Goal: Use online tool/utility

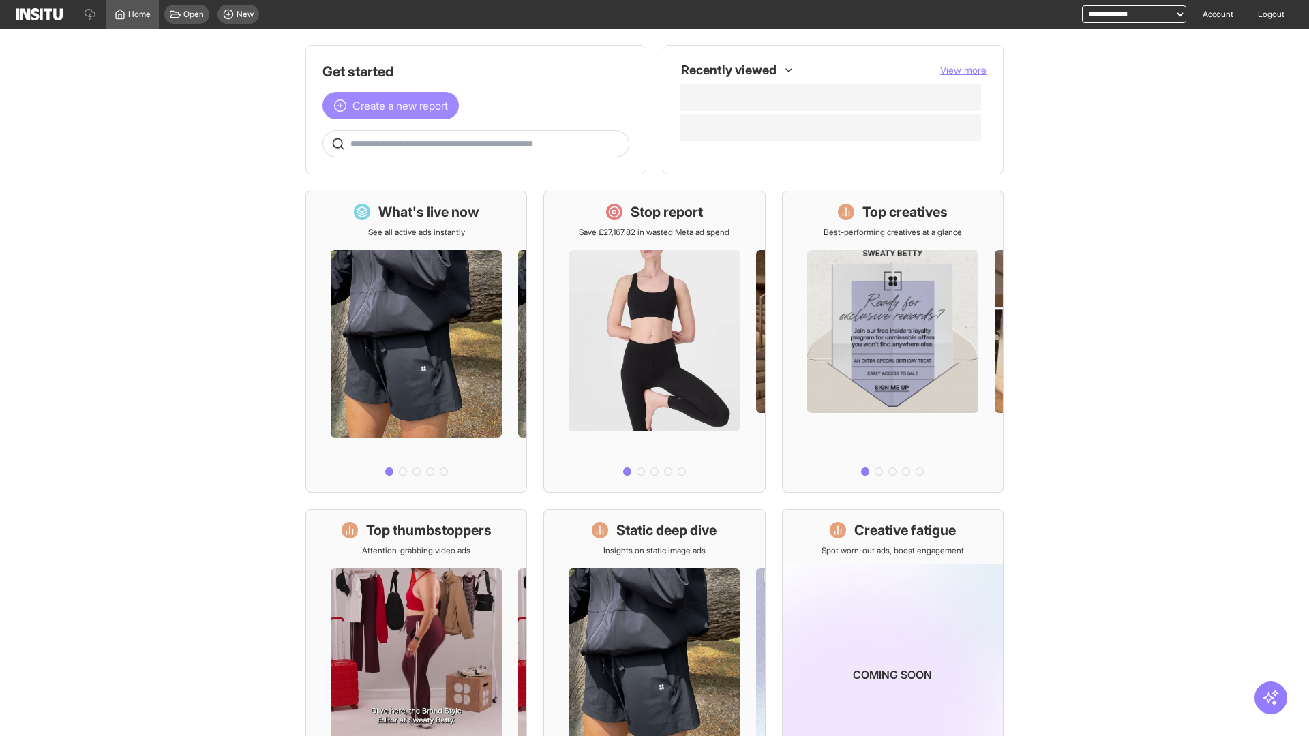
click at [394, 106] on span "Create a new report" at bounding box center [399, 105] width 95 height 16
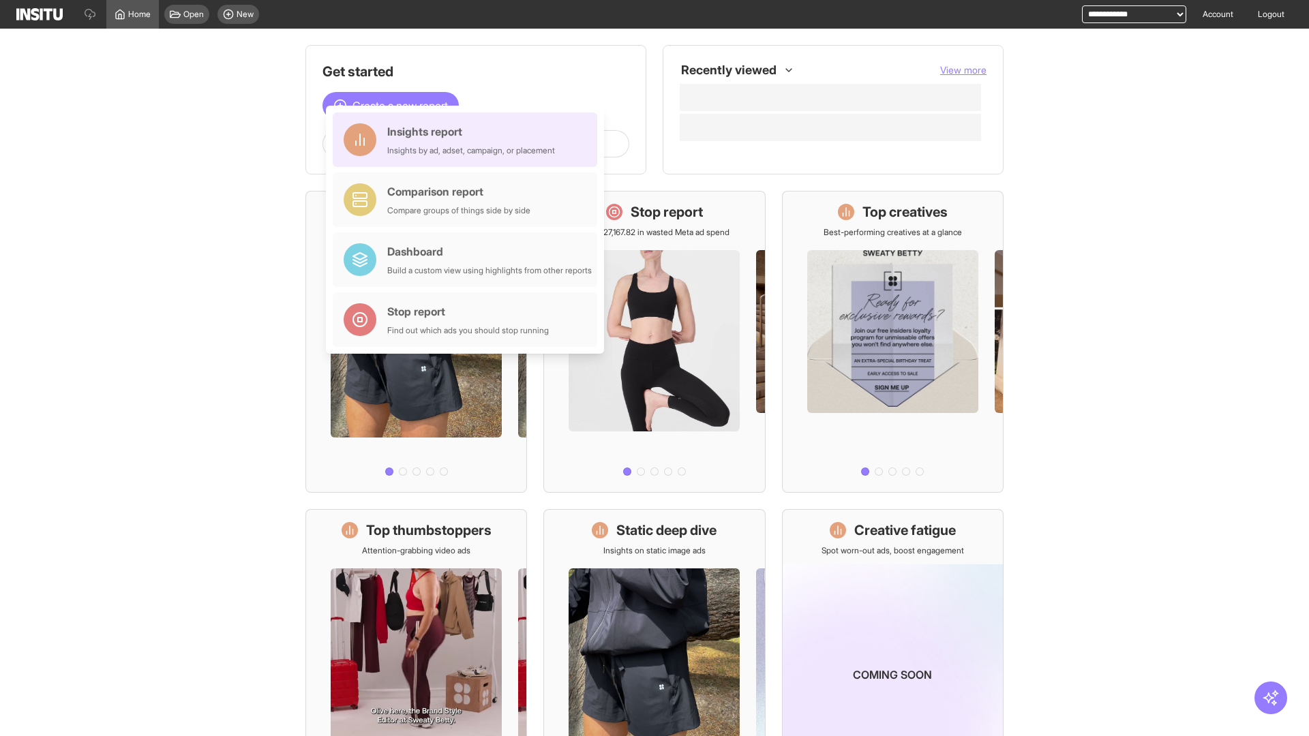
click at [468, 140] on div "Insights report Insights by ad, adset, campaign, or placement" at bounding box center [471, 139] width 168 height 33
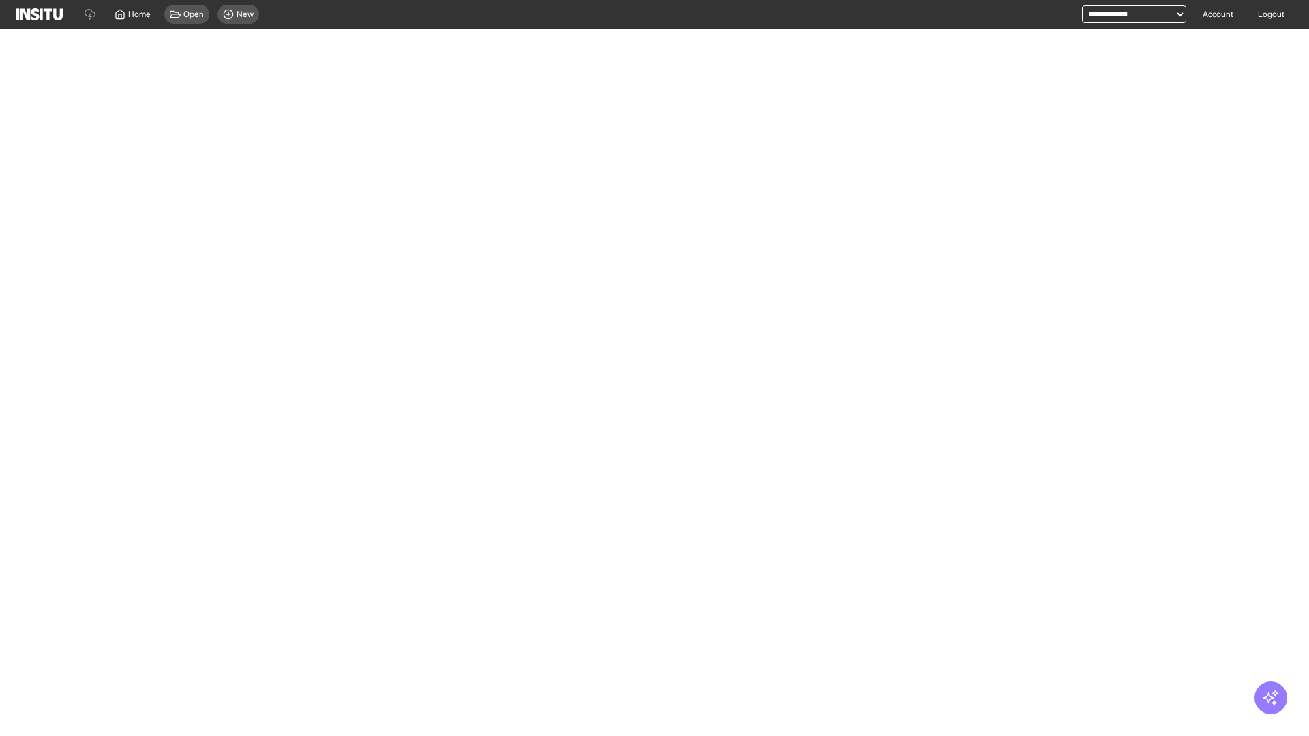
select select "**"
